Goal: Understand process/instructions

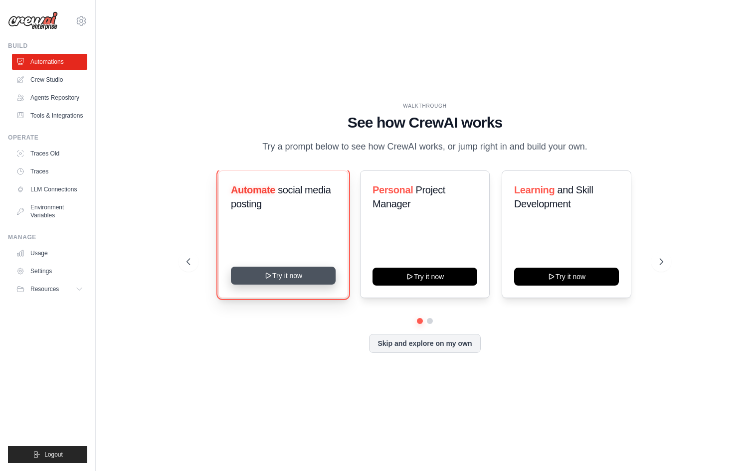
click at [286, 283] on button "Try it now" at bounding box center [283, 276] width 105 height 18
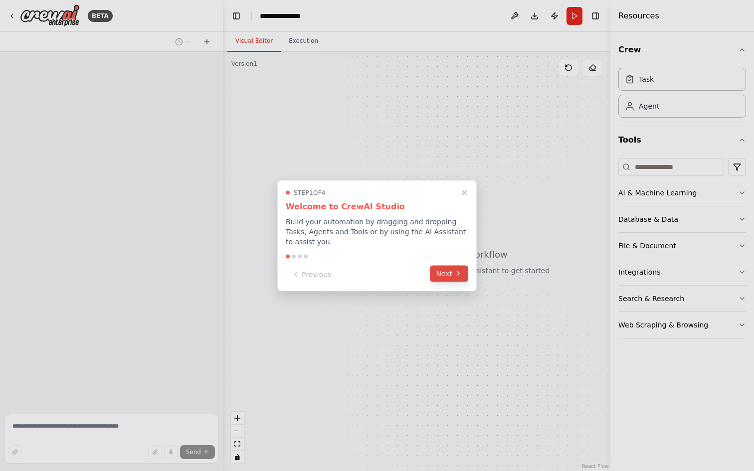
click at [446, 271] on button "Next" at bounding box center [449, 273] width 38 height 16
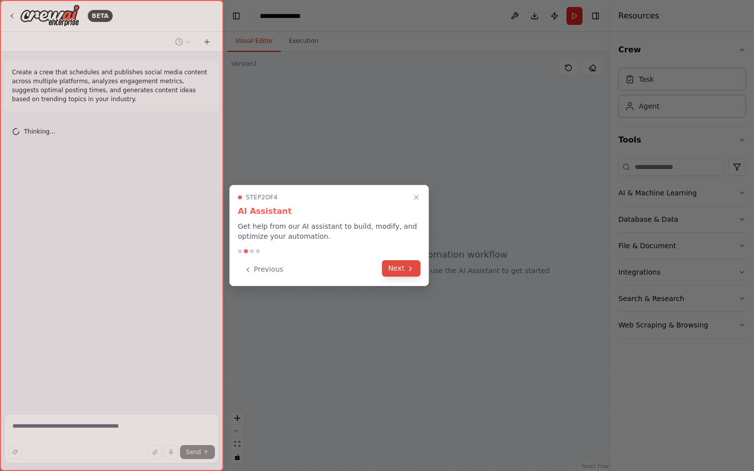
click at [402, 266] on button "Next" at bounding box center [401, 268] width 38 height 16
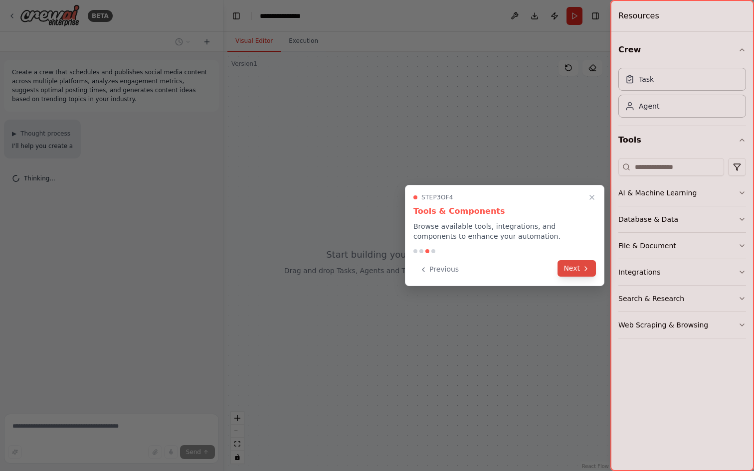
click at [567, 263] on button "Next" at bounding box center [576, 268] width 38 height 16
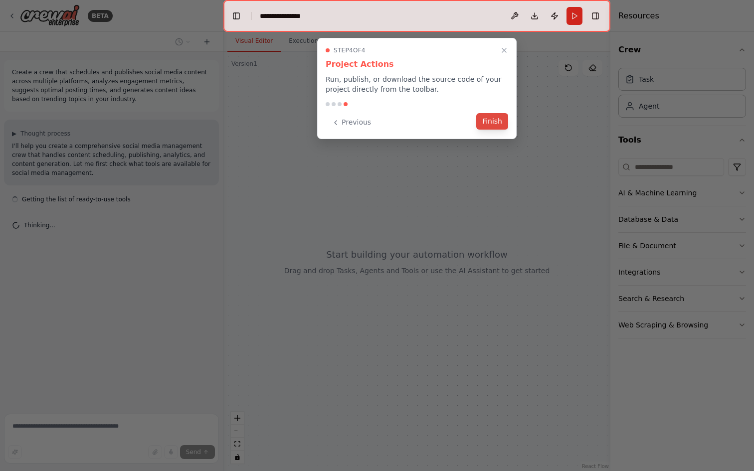
click at [492, 125] on button "Finish" at bounding box center [492, 121] width 32 height 16
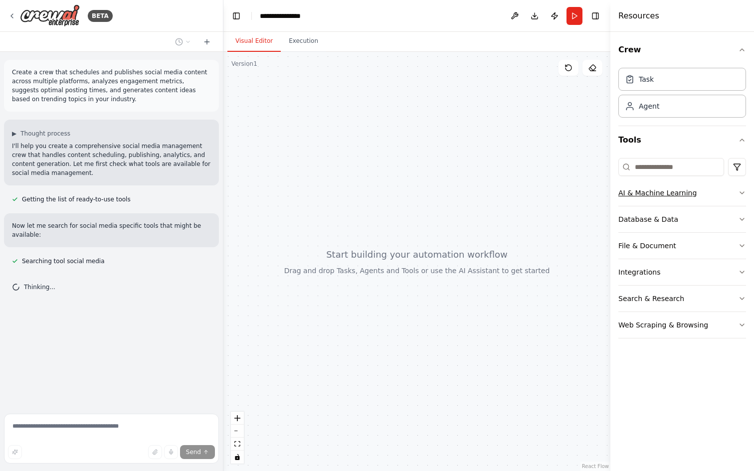
click at [653, 196] on div "AI & Machine Learning" at bounding box center [657, 193] width 78 height 10
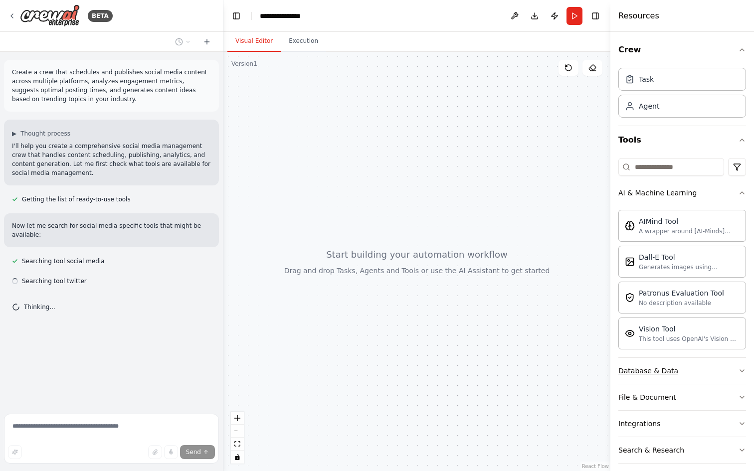
click at [649, 374] on div "Database & Data" at bounding box center [648, 371] width 60 height 10
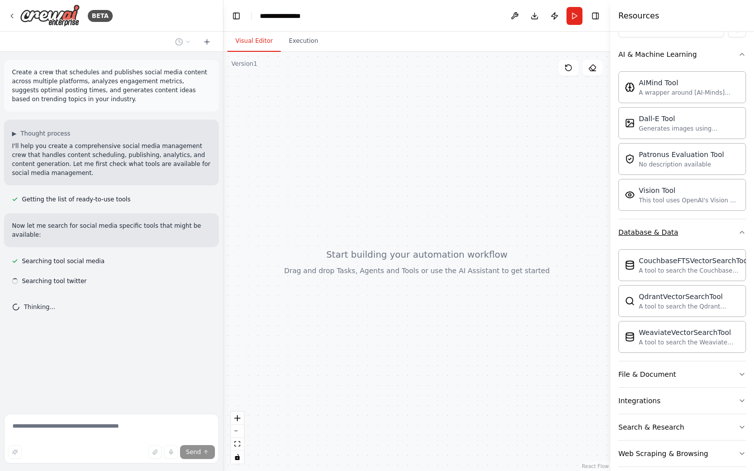
scroll to position [151, 0]
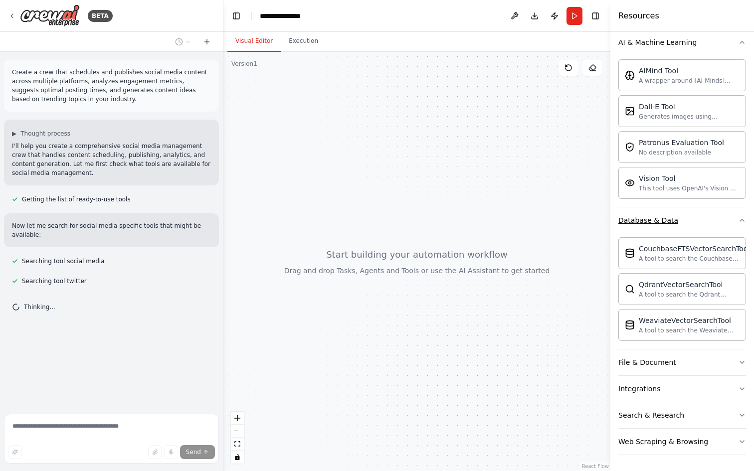
click at [649, 374] on button "File & Document" at bounding box center [682, 362] width 128 height 26
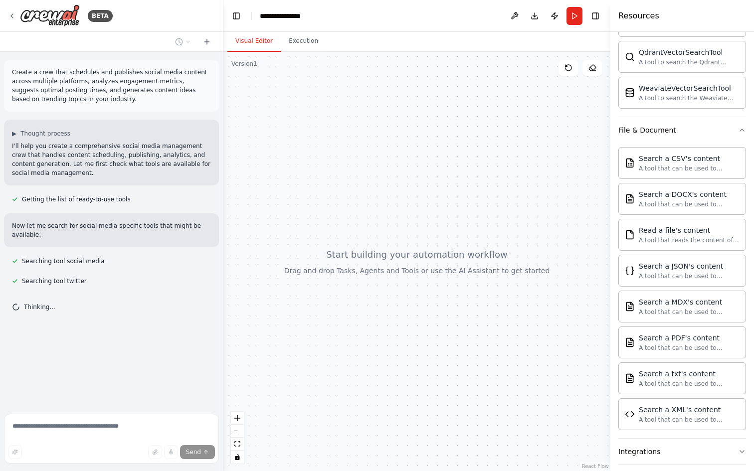
scroll to position [446, 0]
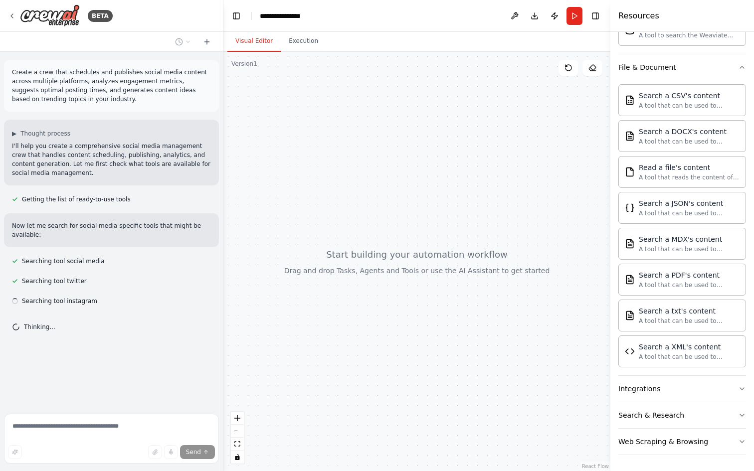
click at [653, 388] on div "Integrations" at bounding box center [639, 389] width 42 height 10
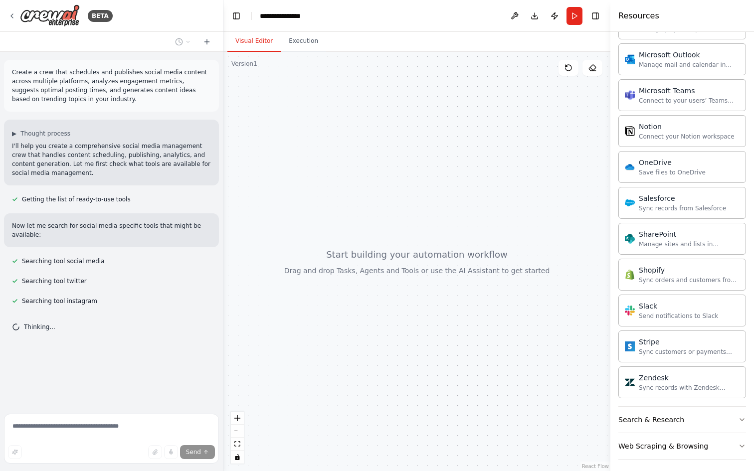
scroll to position [1243, 0]
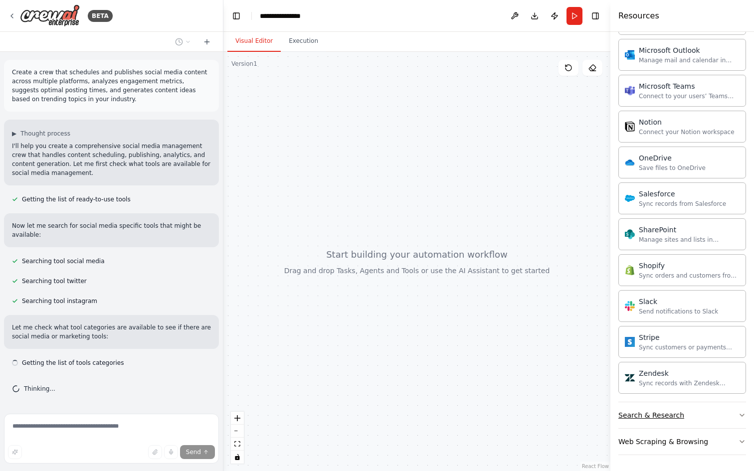
click at [644, 418] on div "Search & Research" at bounding box center [651, 415] width 66 height 10
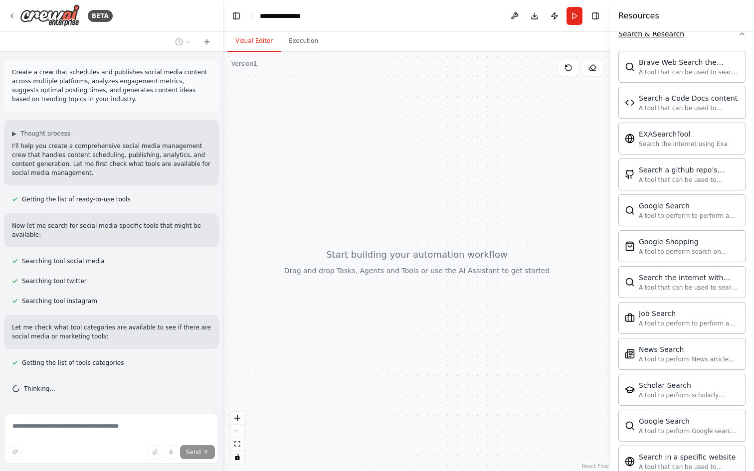
scroll to position [1753, 0]
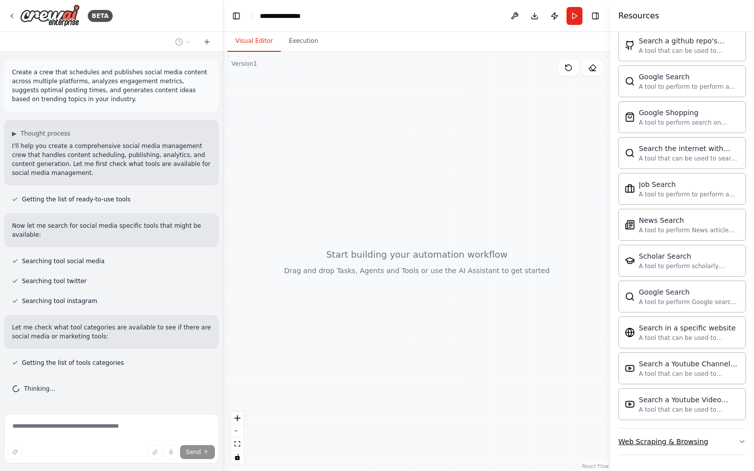
click at [649, 441] on div "Web Scraping & Browsing" at bounding box center [663, 442] width 90 height 10
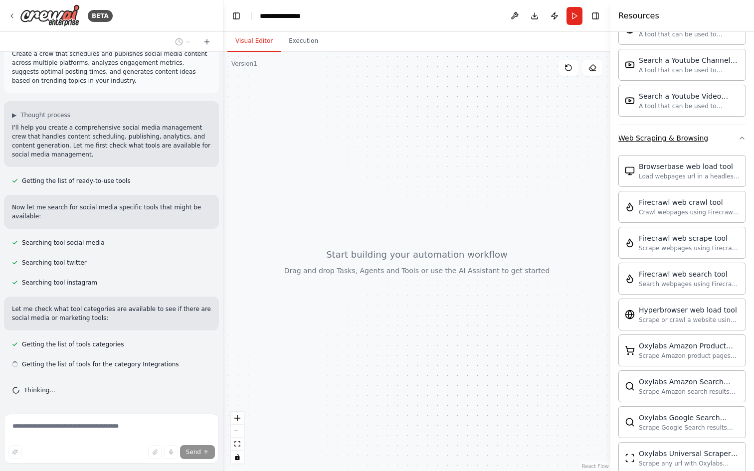
scroll to position [2300, 0]
